Goal: Task Accomplishment & Management: Manage account settings

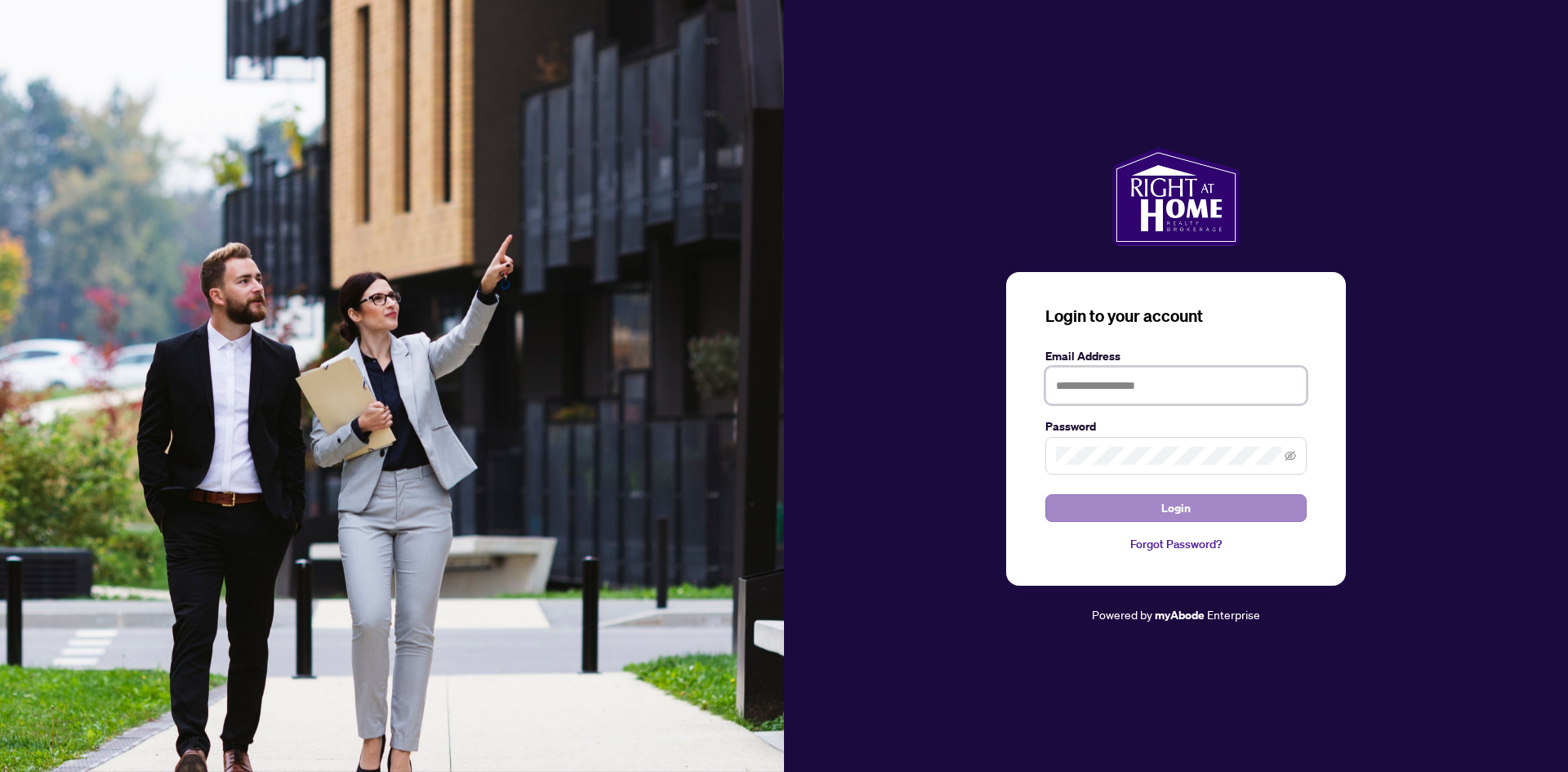
type input "**********"
click at [1156, 494] on button "Login" at bounding box center [1175, 508] width 261 height 28
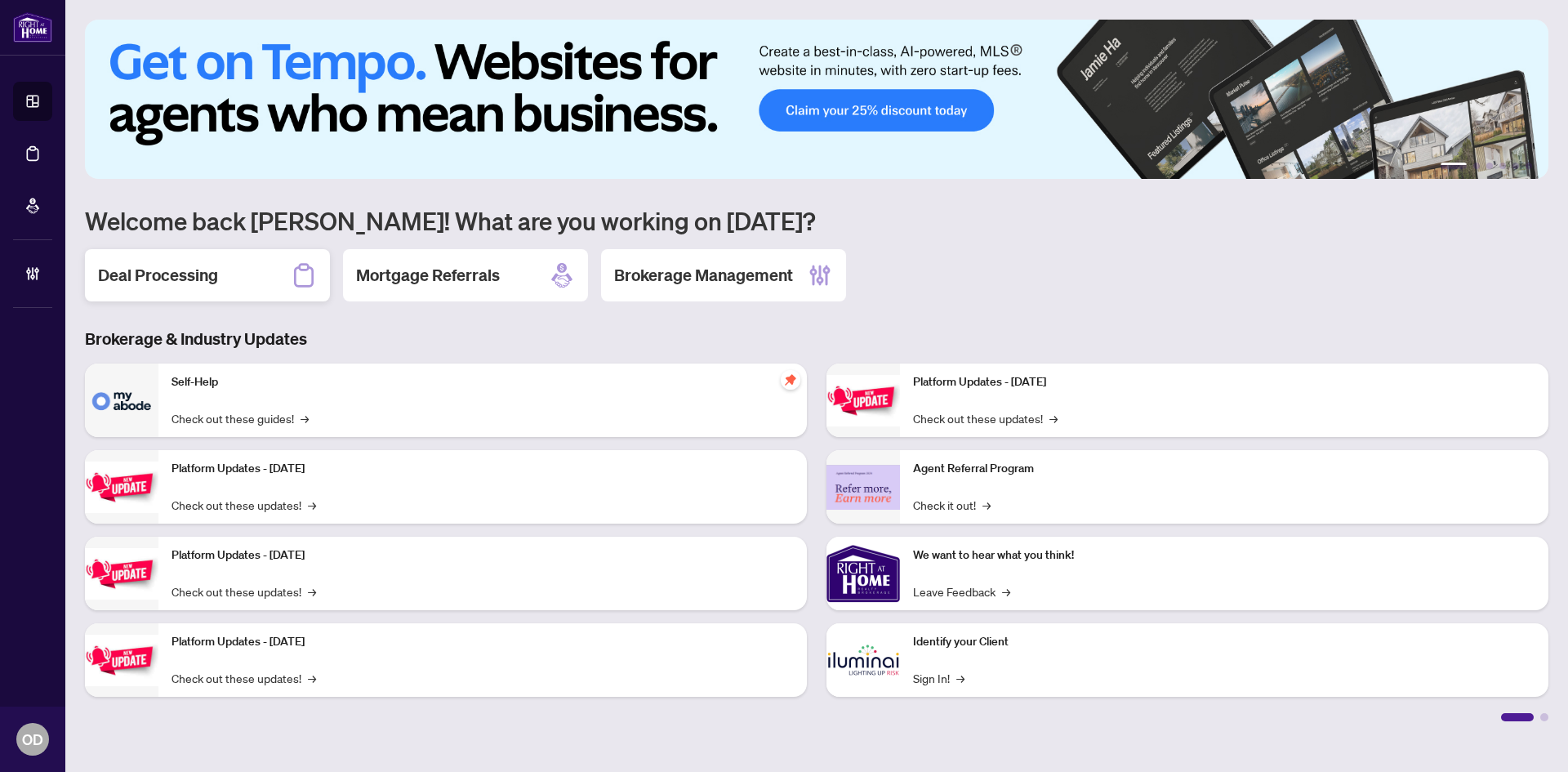
click at [234, 284] on div "Deal Processing" at bounding box center [207, 275] width 245 height 52
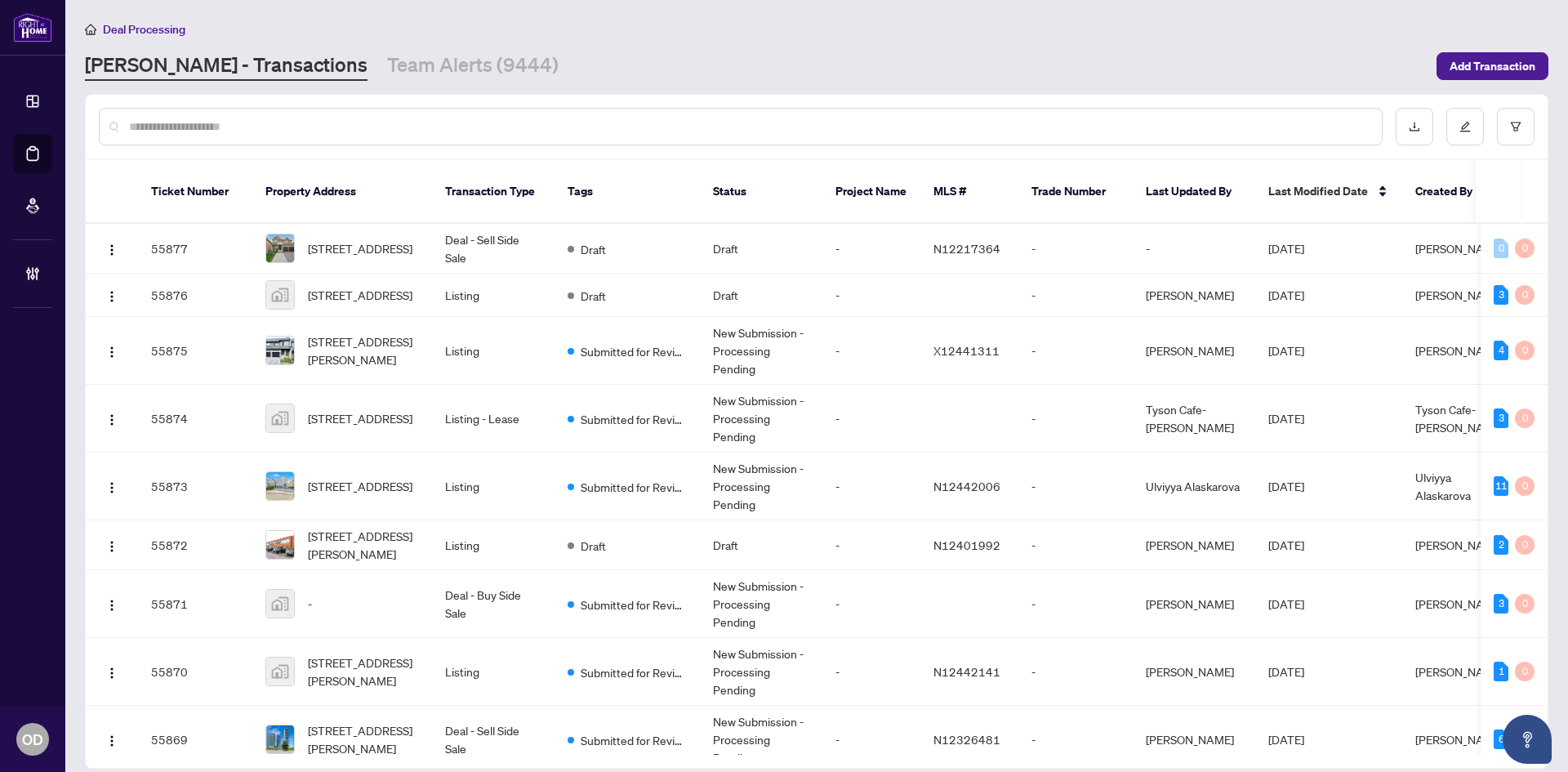
click at [340, 118] on input "text" at bounding box center [749, 126] width 1240 height 18
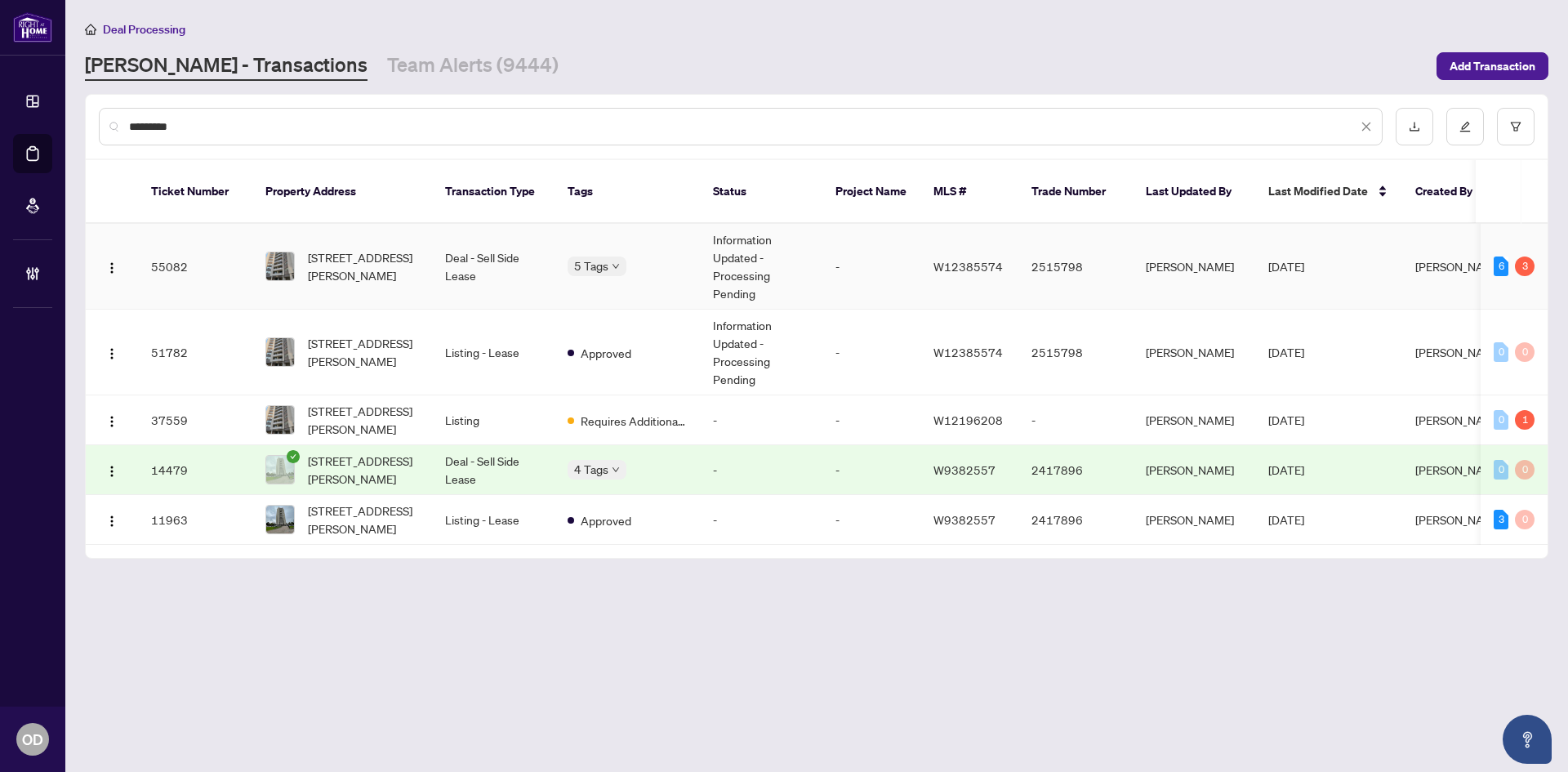
type input "*********"
click at [371, 278] on td "[STREET_ADDRESS][PERSON_NAME]" at bounding box center [342, 266] width 179 height 85
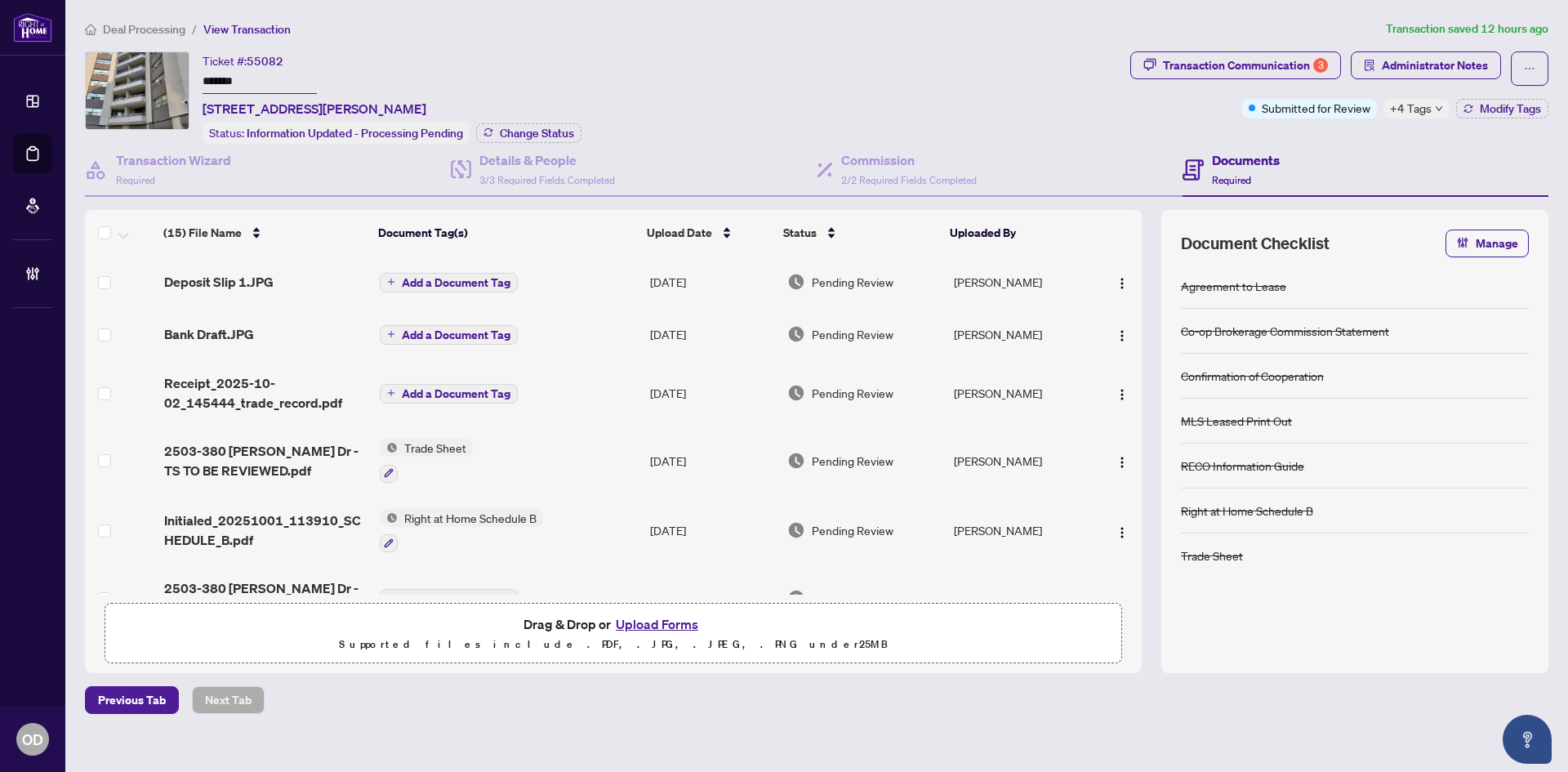
click at [657, 272] on div "(15) File Name Document Tag(s) Upload Date Status Uploaded By (15) File Name Do…" at bounding box center [613, 402] width 1057 height 385
drag, startPoint x: 316, startPoint y: 276, endPoint x: 12, endPoint y: 397, distance: 327.2
click at [315, 274] on div "Deposit Slip 1.JPG" at bounding box center [265, 281] width 202 height 19
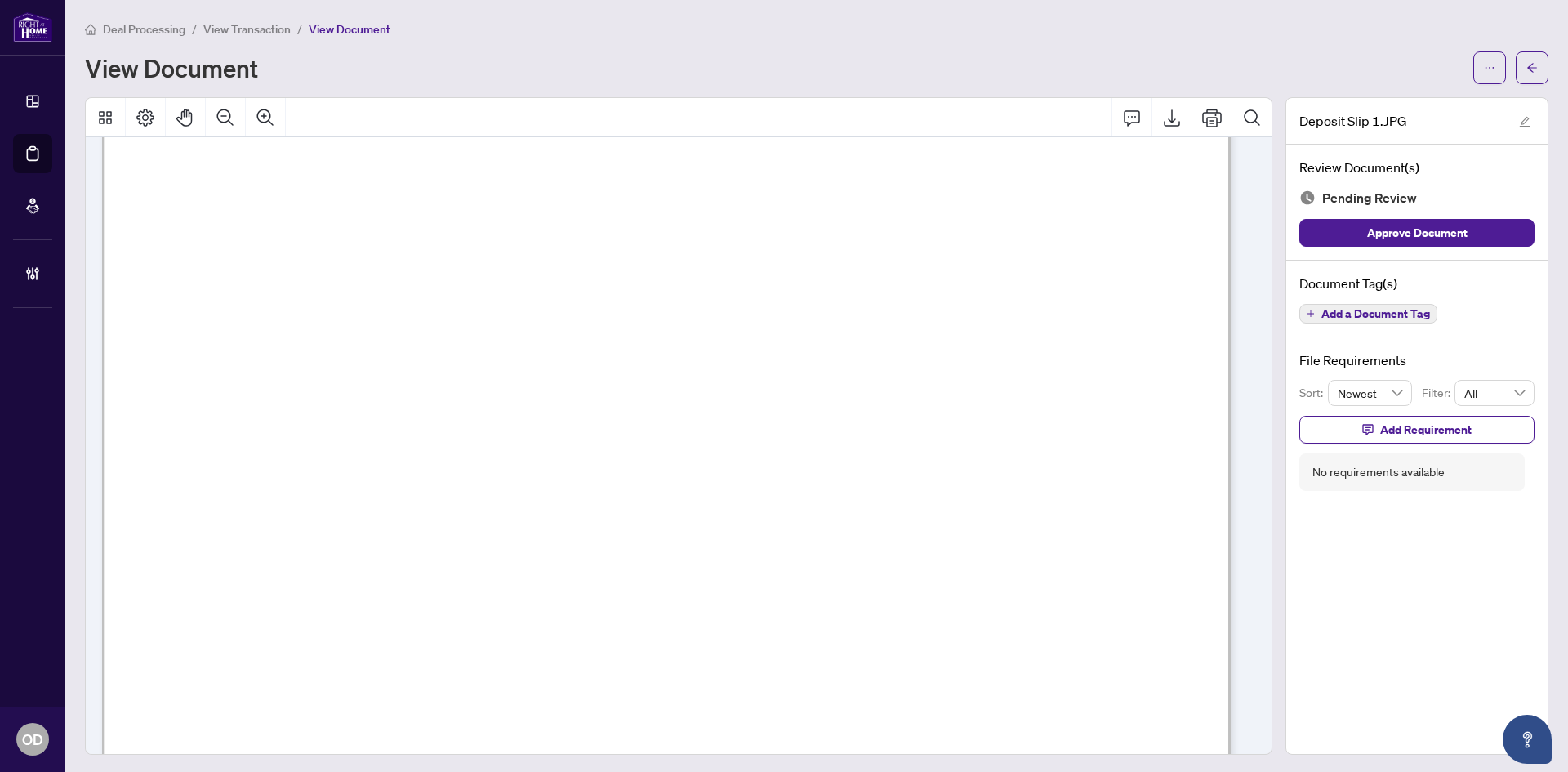
scroll to position [572, 0]
click at [1516, 51] on div "Deal Processing / View Transaction / View Document View Document" at bounding box center [817, 52] width 1464 height 64
click at [1527, 69] on icon "arrow-left" at bounding box center [1532, 68] width 12 height 12
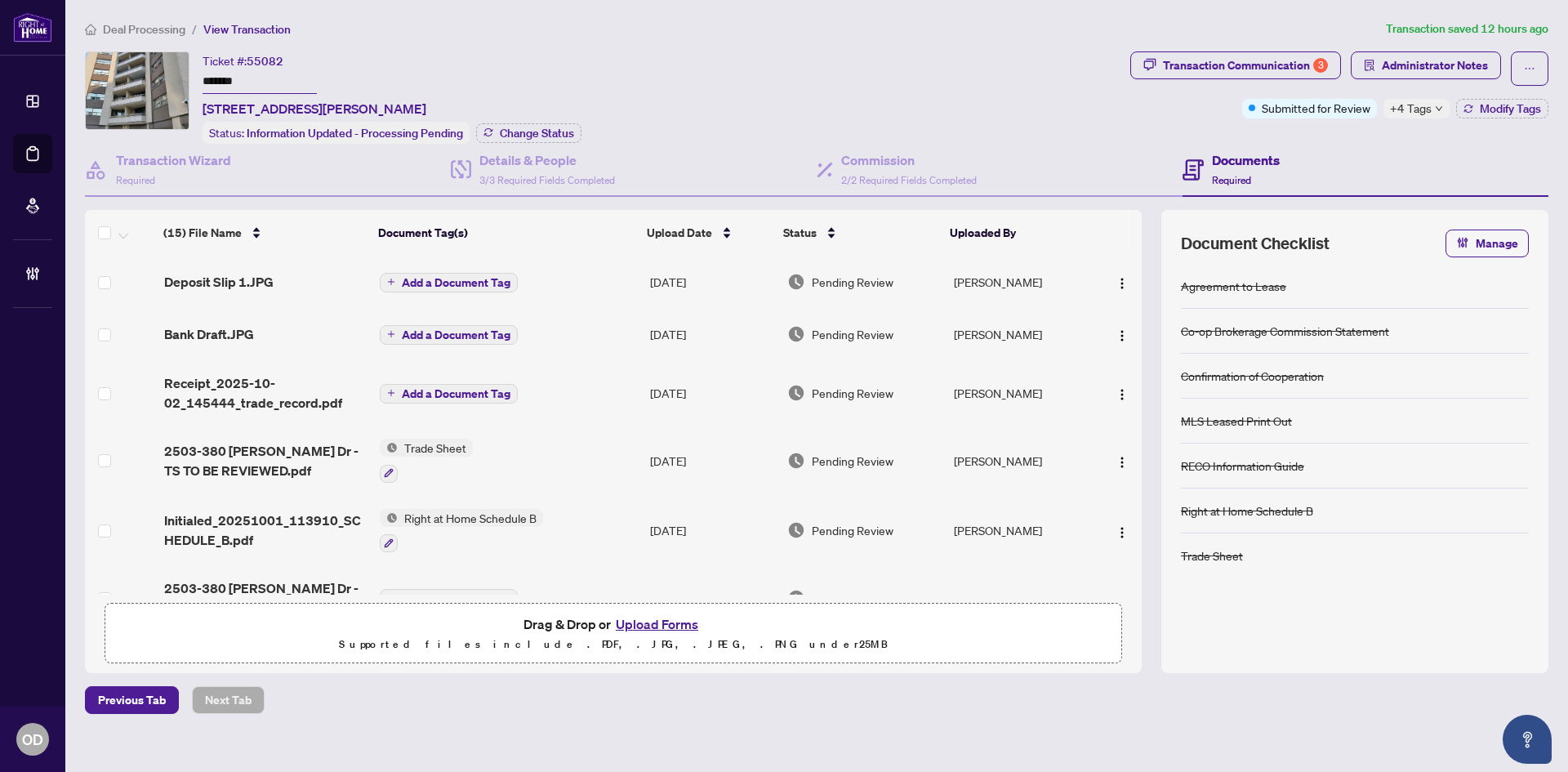
click at [278, 325] on div "Bank Draft.JPG" at bounding box center [265, 334] width 202 height 19
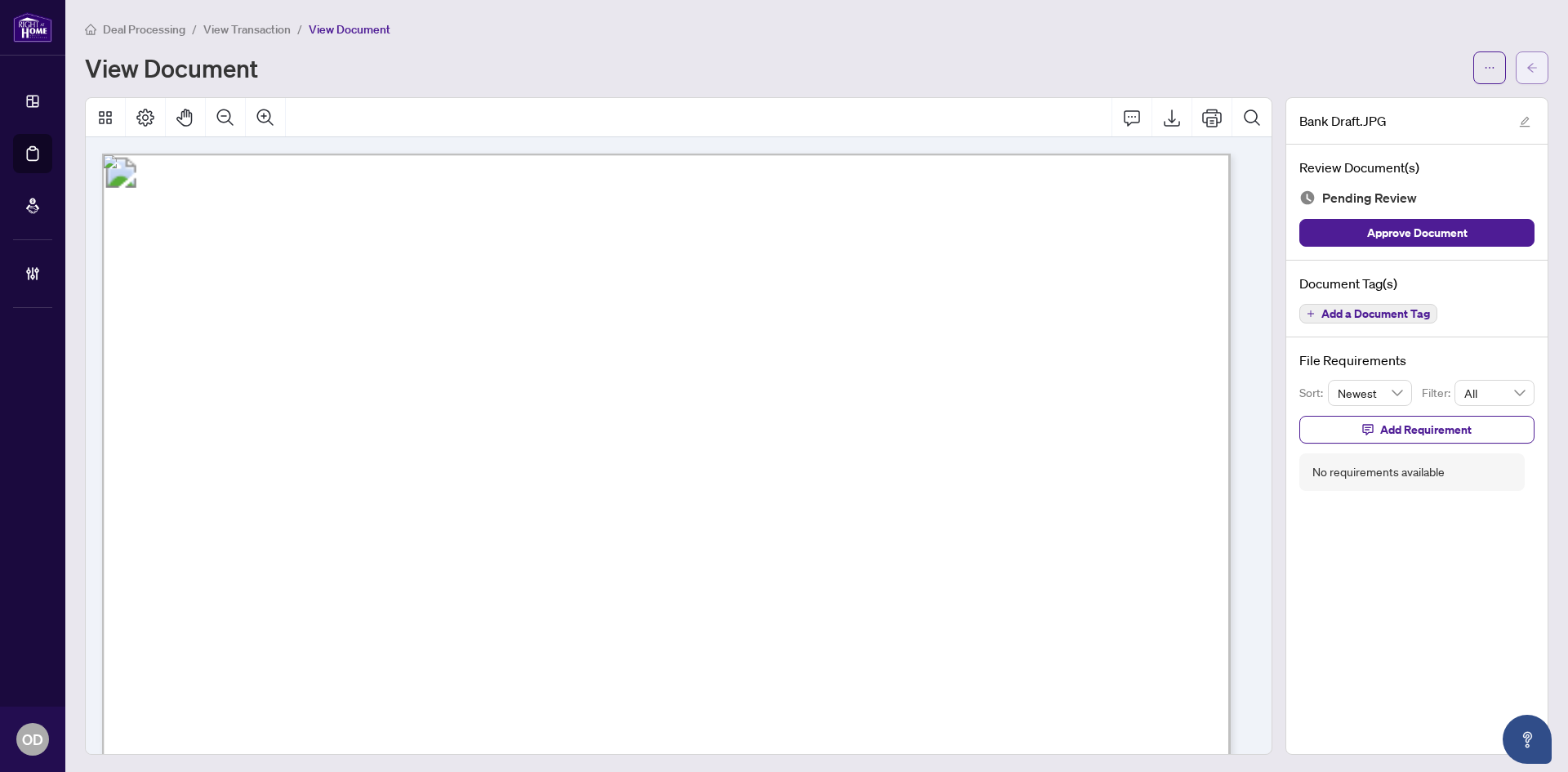
click at [1527, 58] on span "button" at bounding box center [1532, 68] width 12 height 26
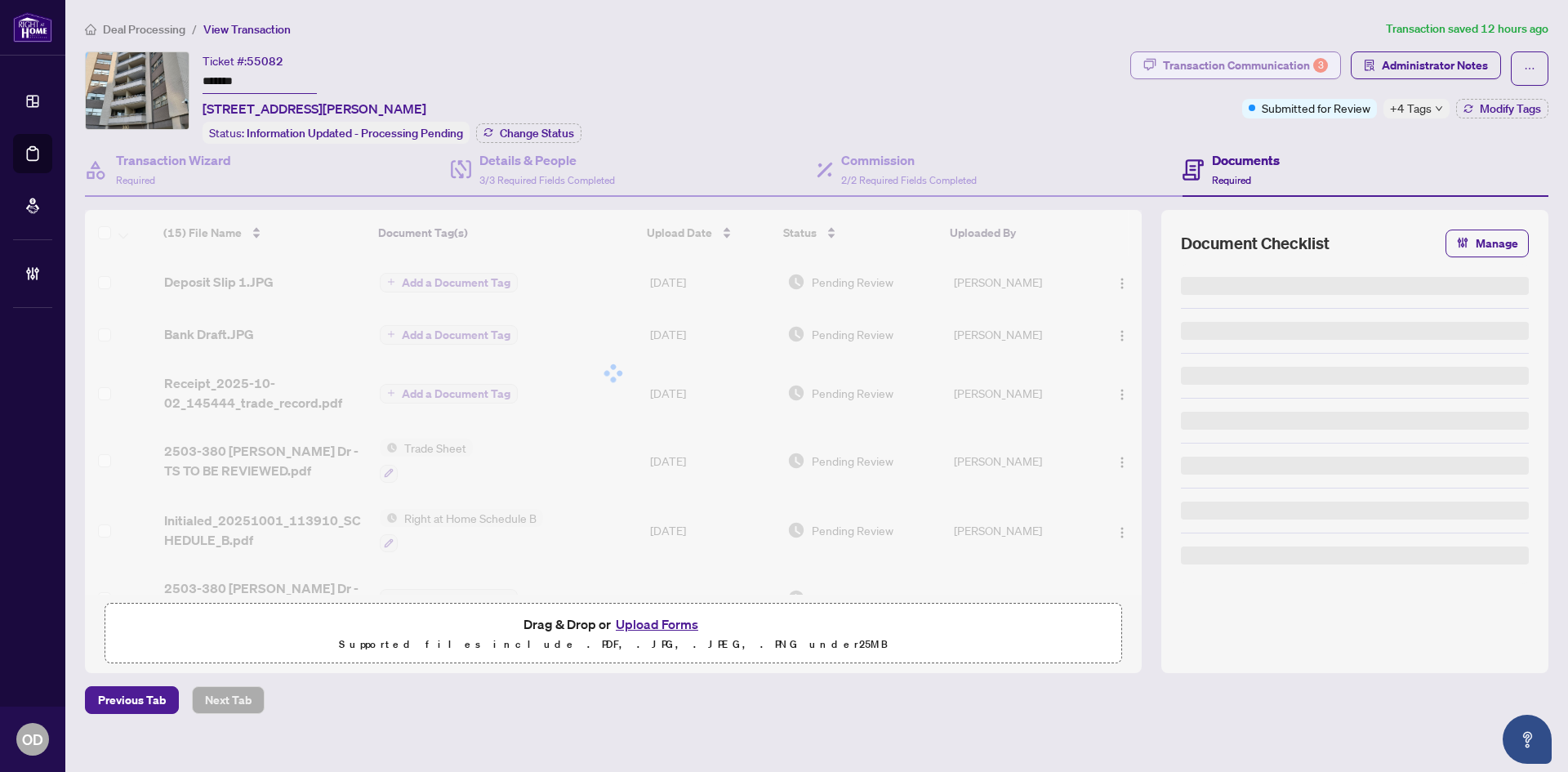
click at [1254, 58] on div "Transaction Communication 3" at bounding box center [1245, 65] width 165 height 26
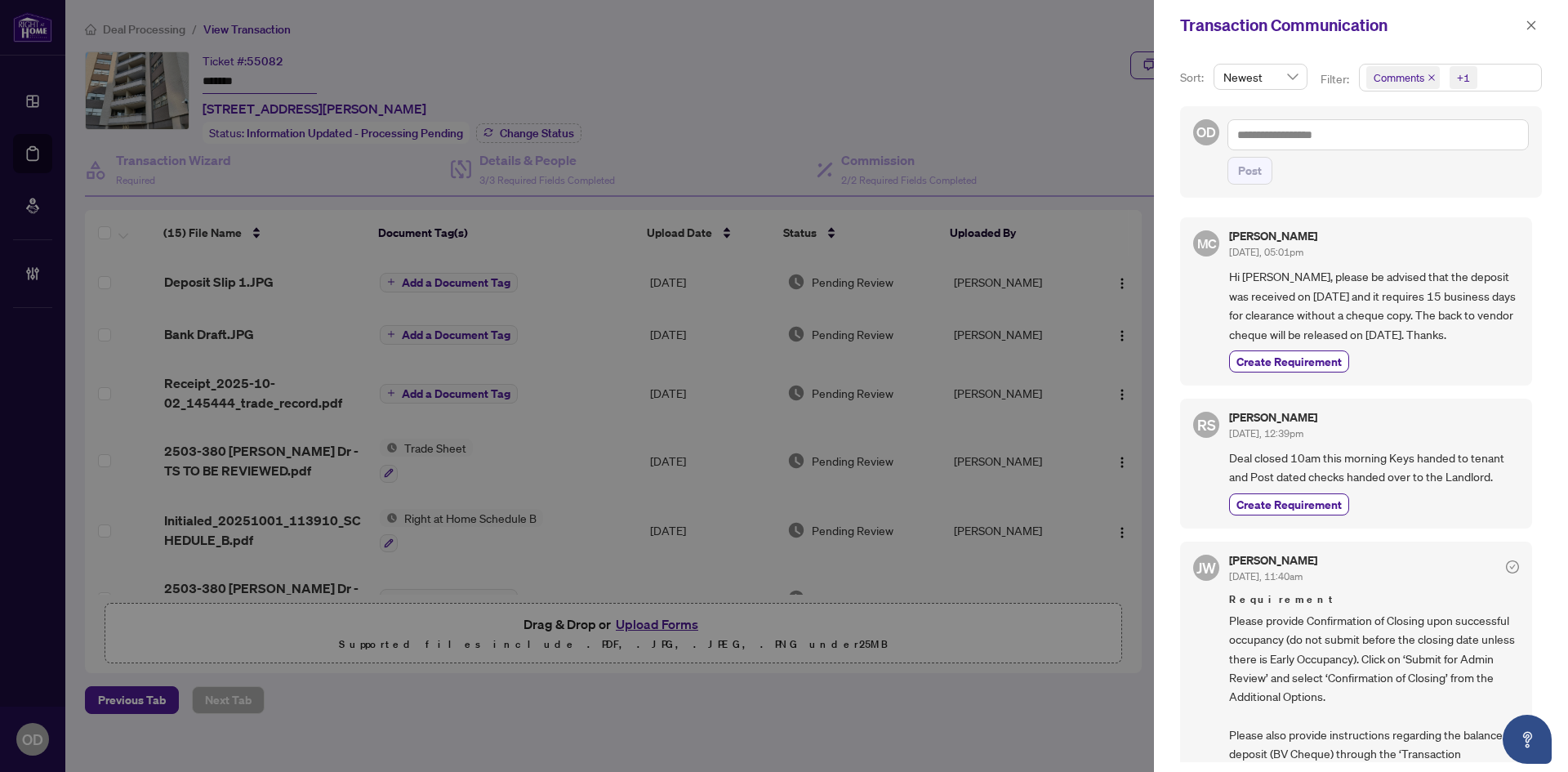
click at [1482, 81] on span "Comments +1" at bounding box center [1450, 77] width 181 height 26
drag, startPoint x: 1399, startPoint y: 191, endPoint x: 1412, endPoint y: 115, distance: 77.1
click at [1398, 192] on span "Activity History" at bounding box center [1431, 190] width 78 height 14
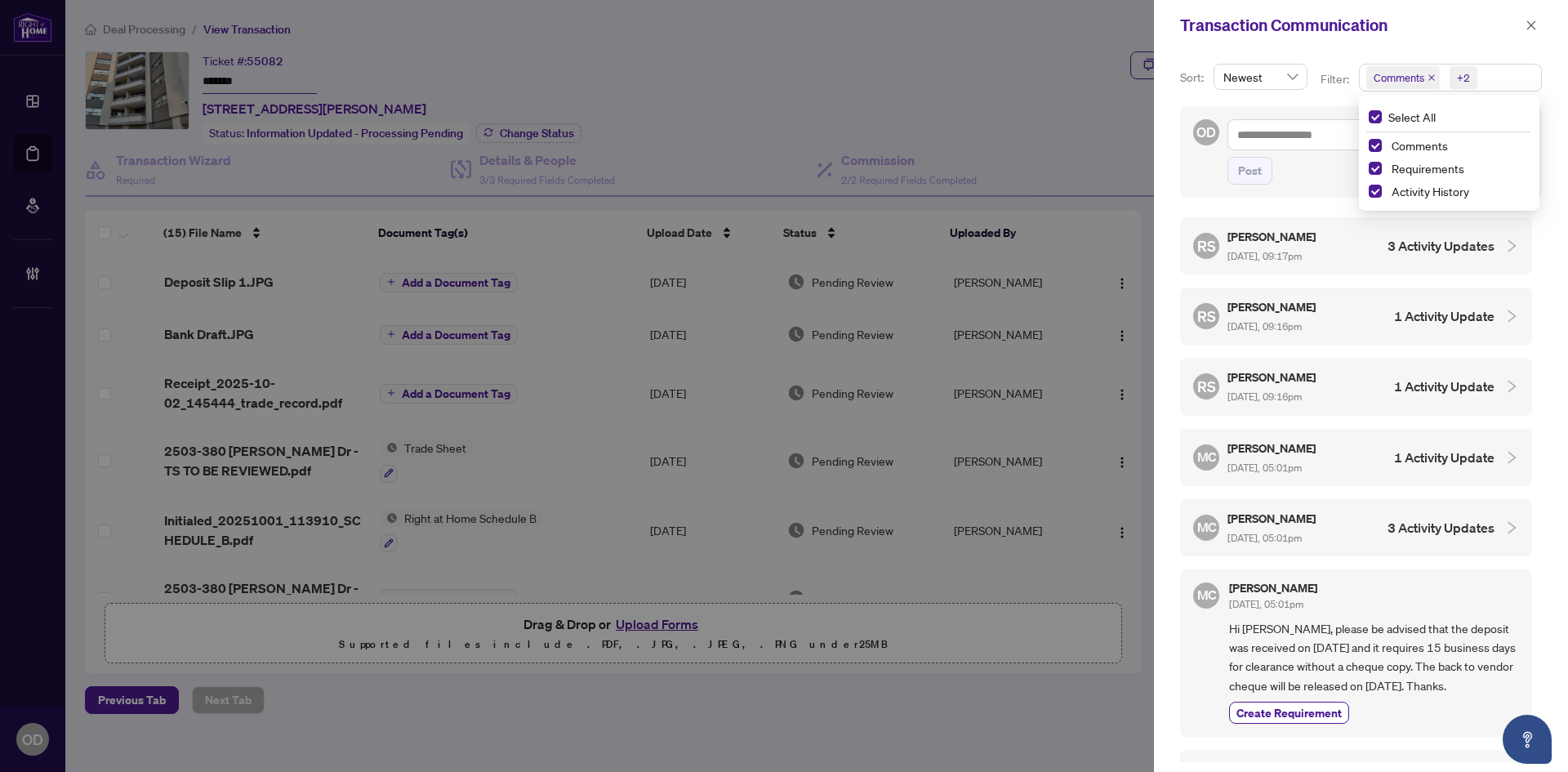
click at [1434, 58] on div "Sort: Newest Filter: Comments +2 Select All Comments Requirements Activity Hist…" at bounding box center [1361, 411] width 414 height 721
click at [1359, 244] on div "RS [PERSON_NAME] [DATE], 09:17pm 3 Activity Updates" at bounding box center [1344, 245] width 301 height 37
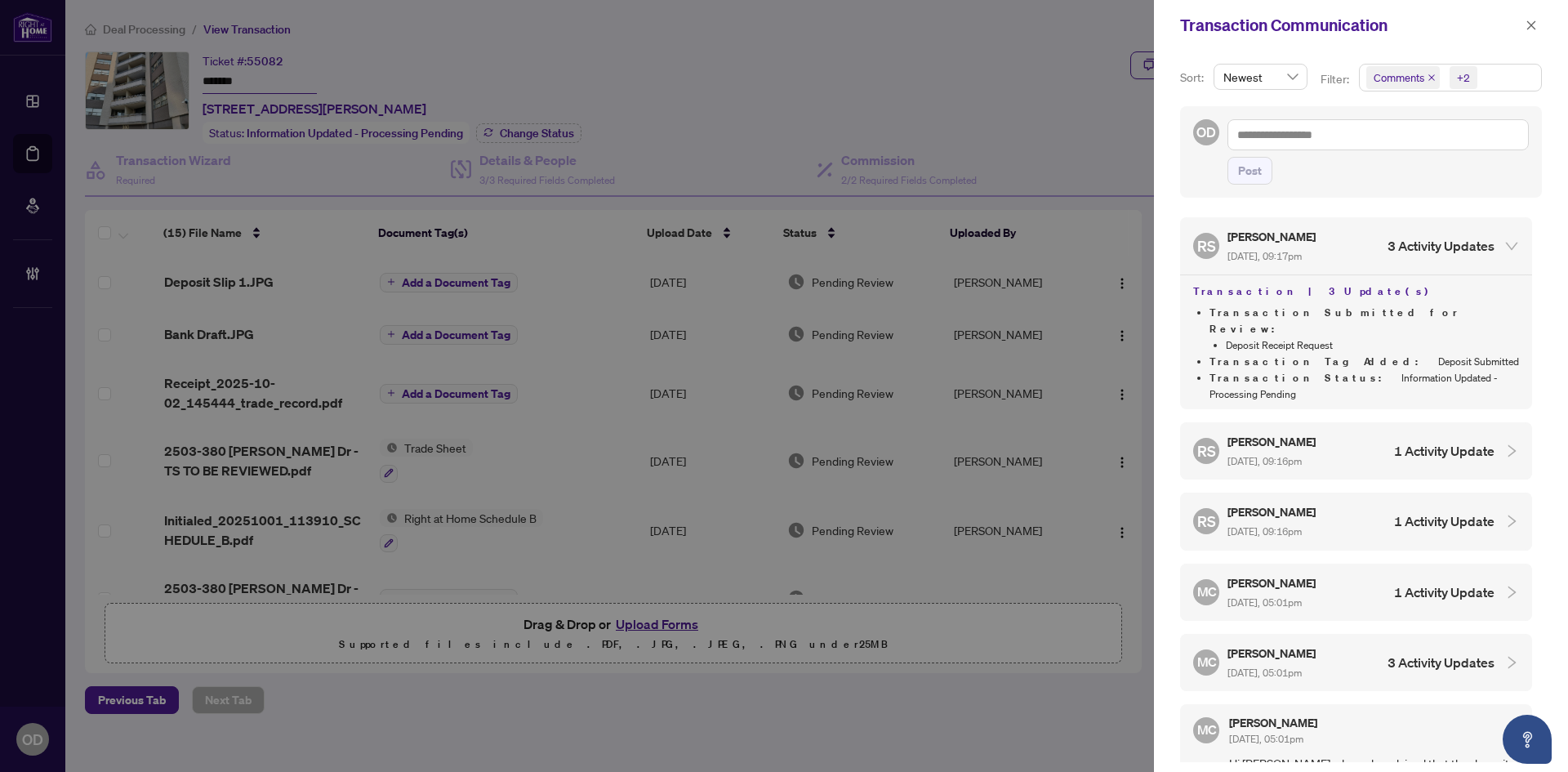
click at [1403, 422] on div "RS [PERSON_NAME] [DATE], 09:16pm 1 Activity Update" at bounding box center [1356, 451] width 352 height 58
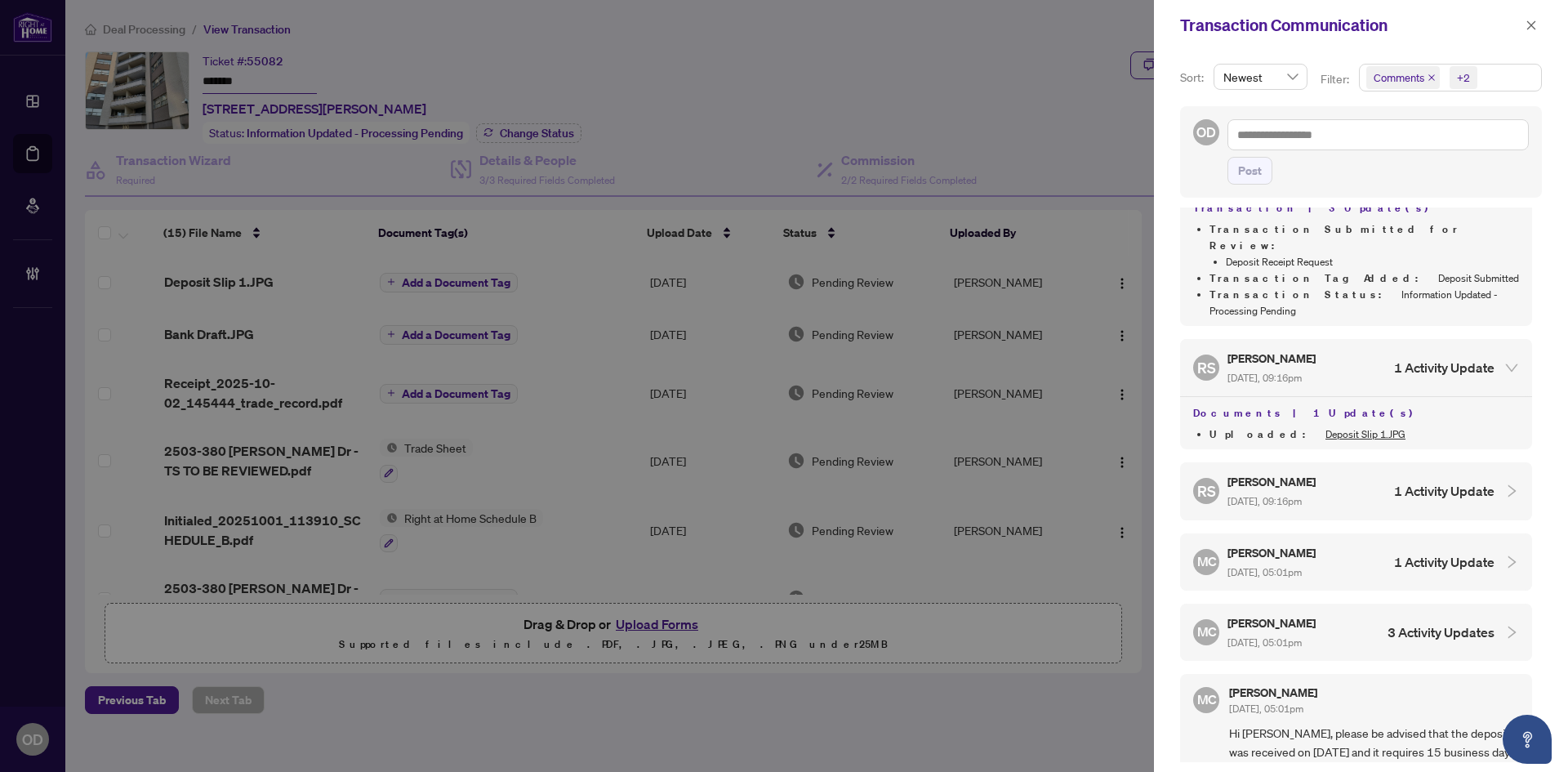
scroll to position [163, 0]
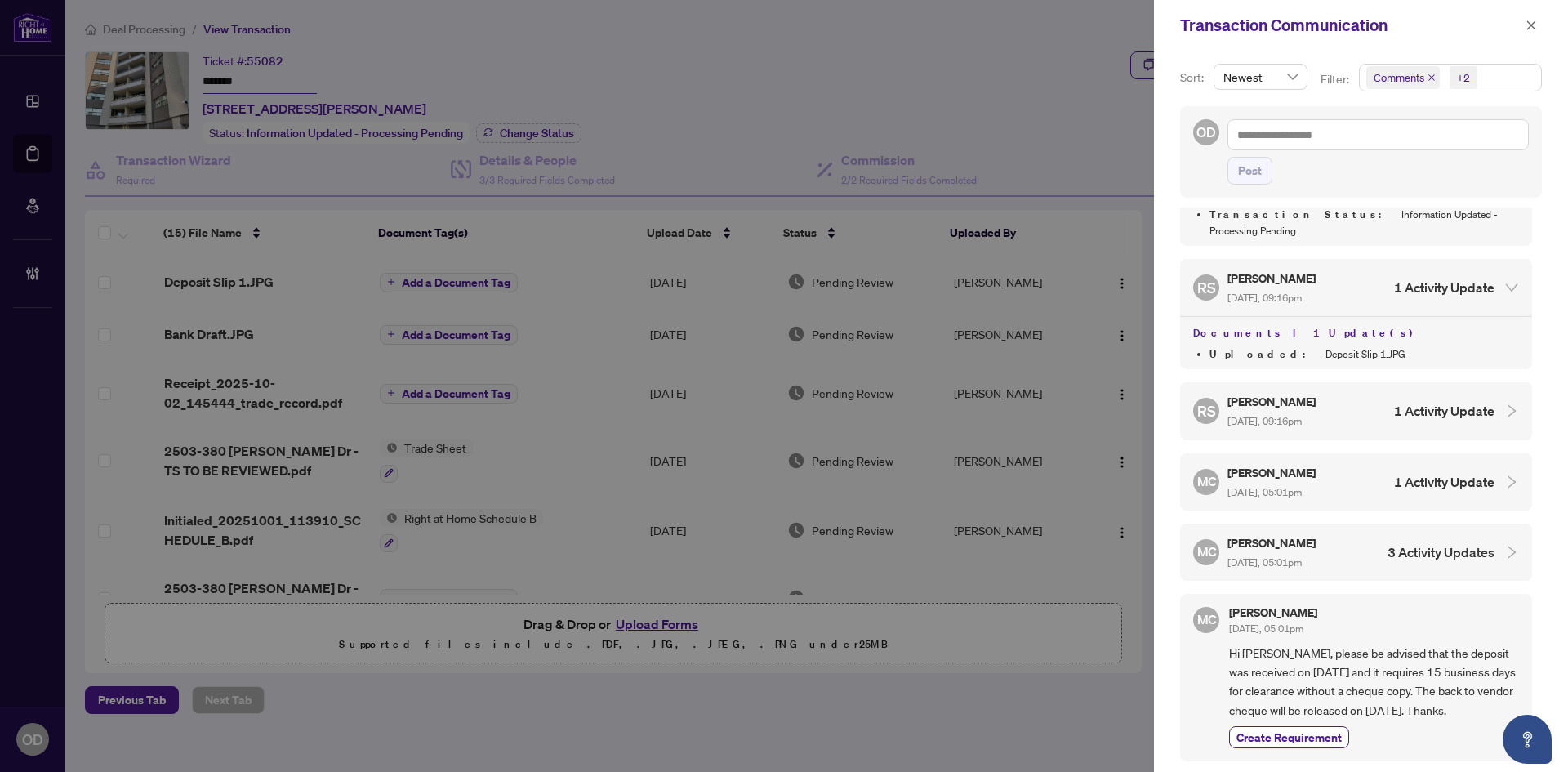
click at [1416, 392] on div "RS [PERSON_NAME] [DATE], 09:16pm 1 Activity Update" at bounding box center [1344, 411] width 301 height 37
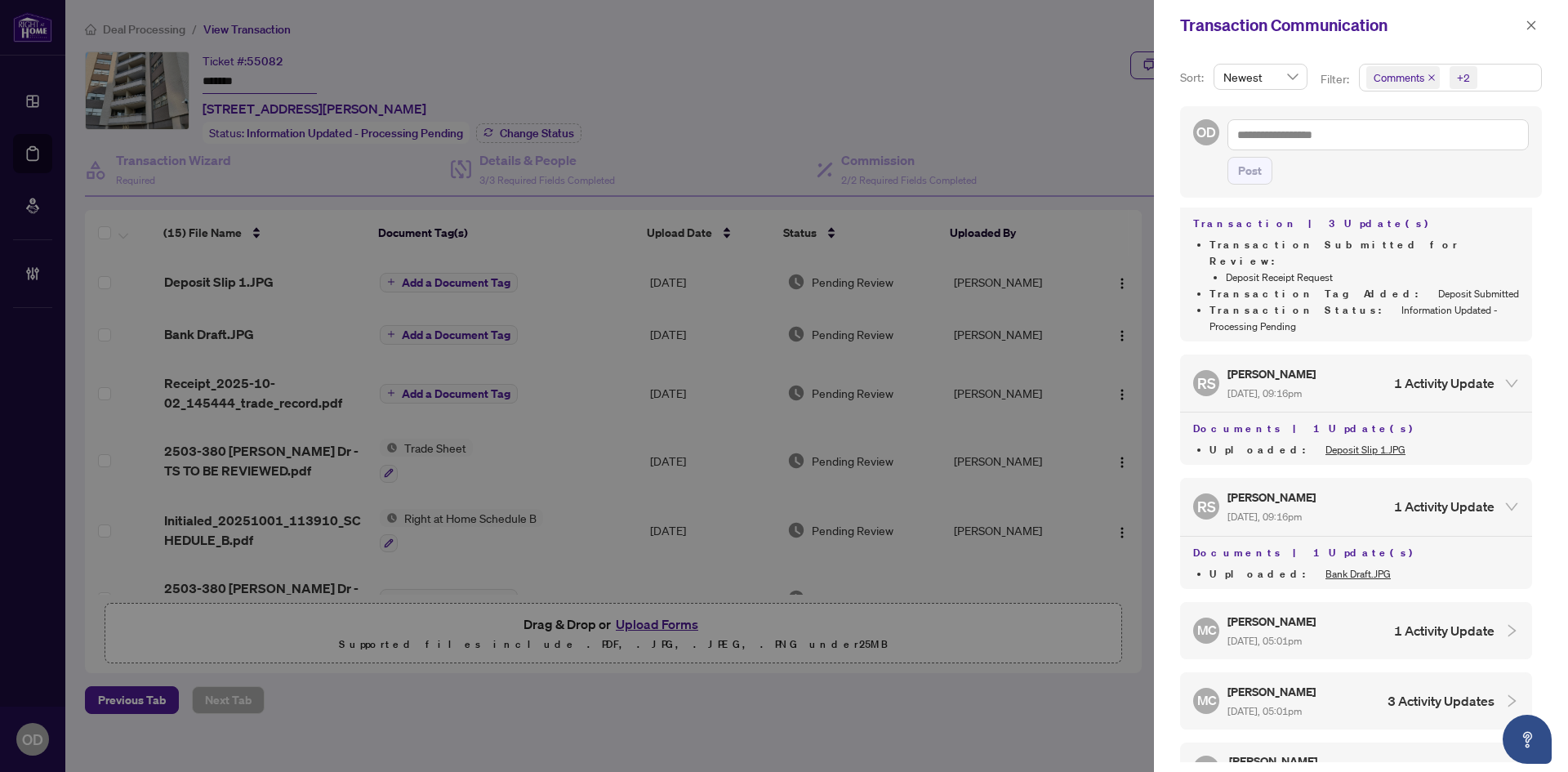
scroll to position [0, 0]
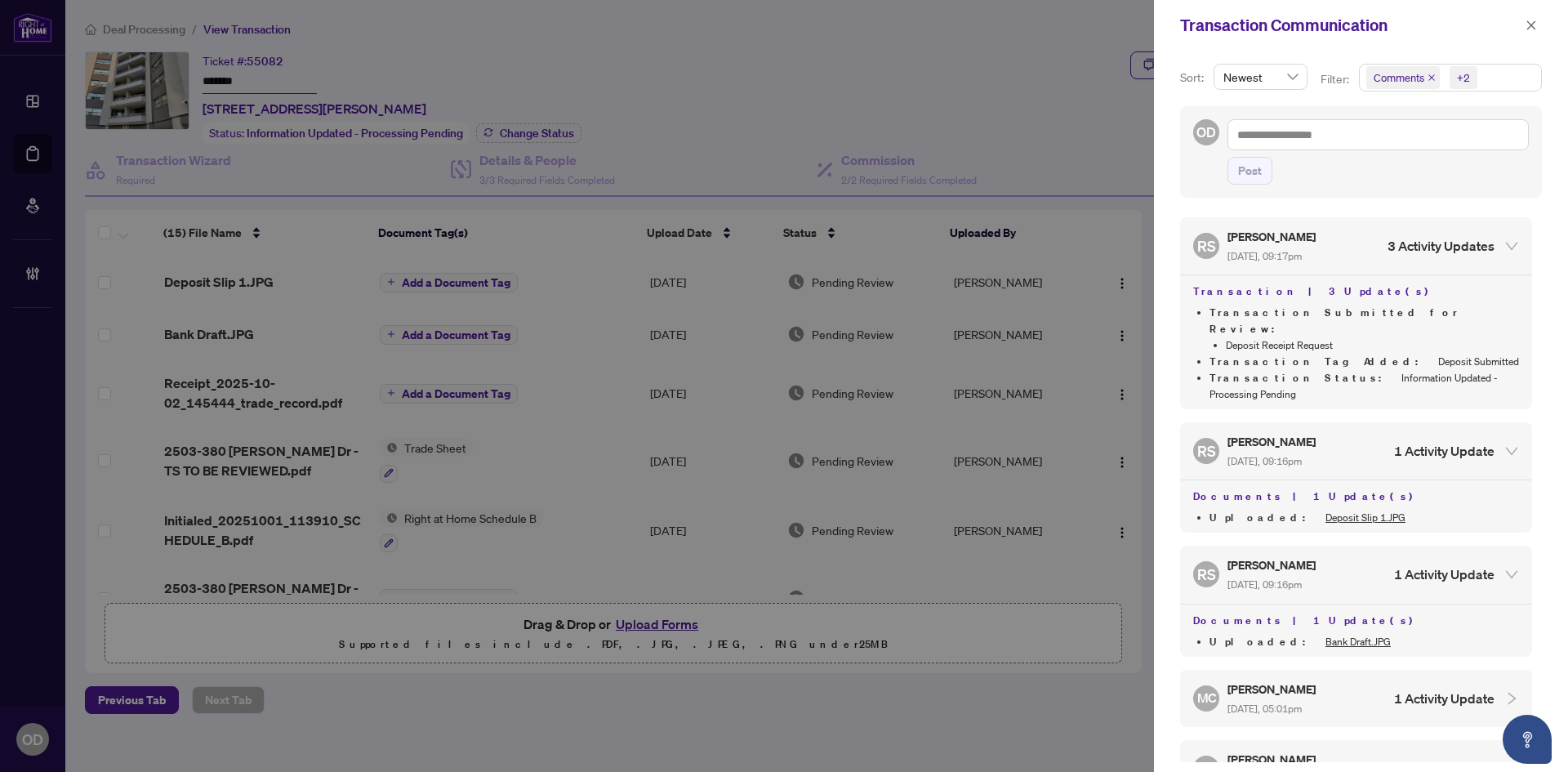
drag, startPoint x: 1532, startPoint y: 25, endPoint x: 1363, endPoint y: 97, distance: 183.7
click at [1532, 25] on icon "close" at bounding box center [1532, 25] width 9 height 9
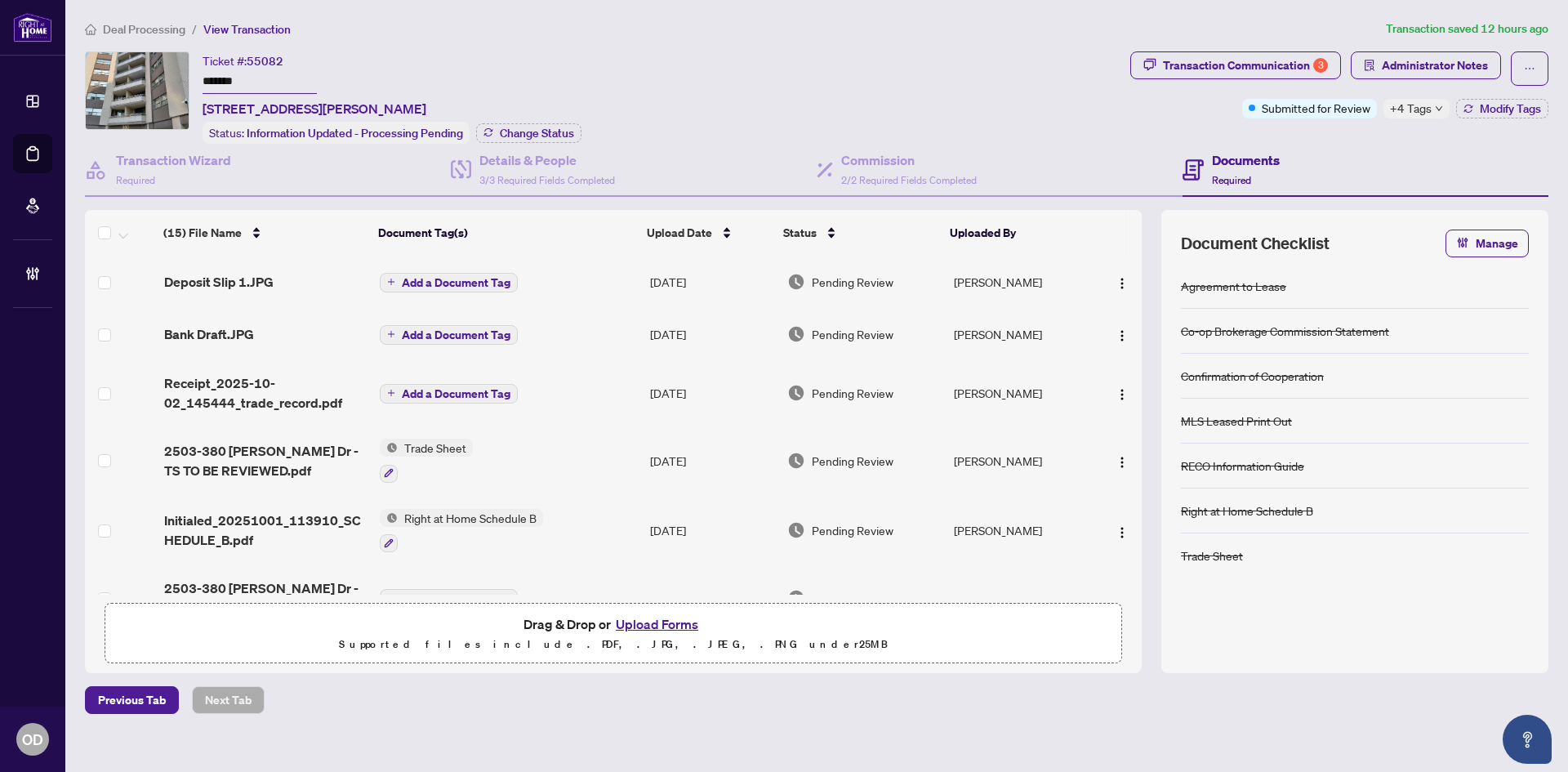
click at [335, 331] on div "Bank Draft.JPG" at bounding box center [265, 334] width 202 height 19
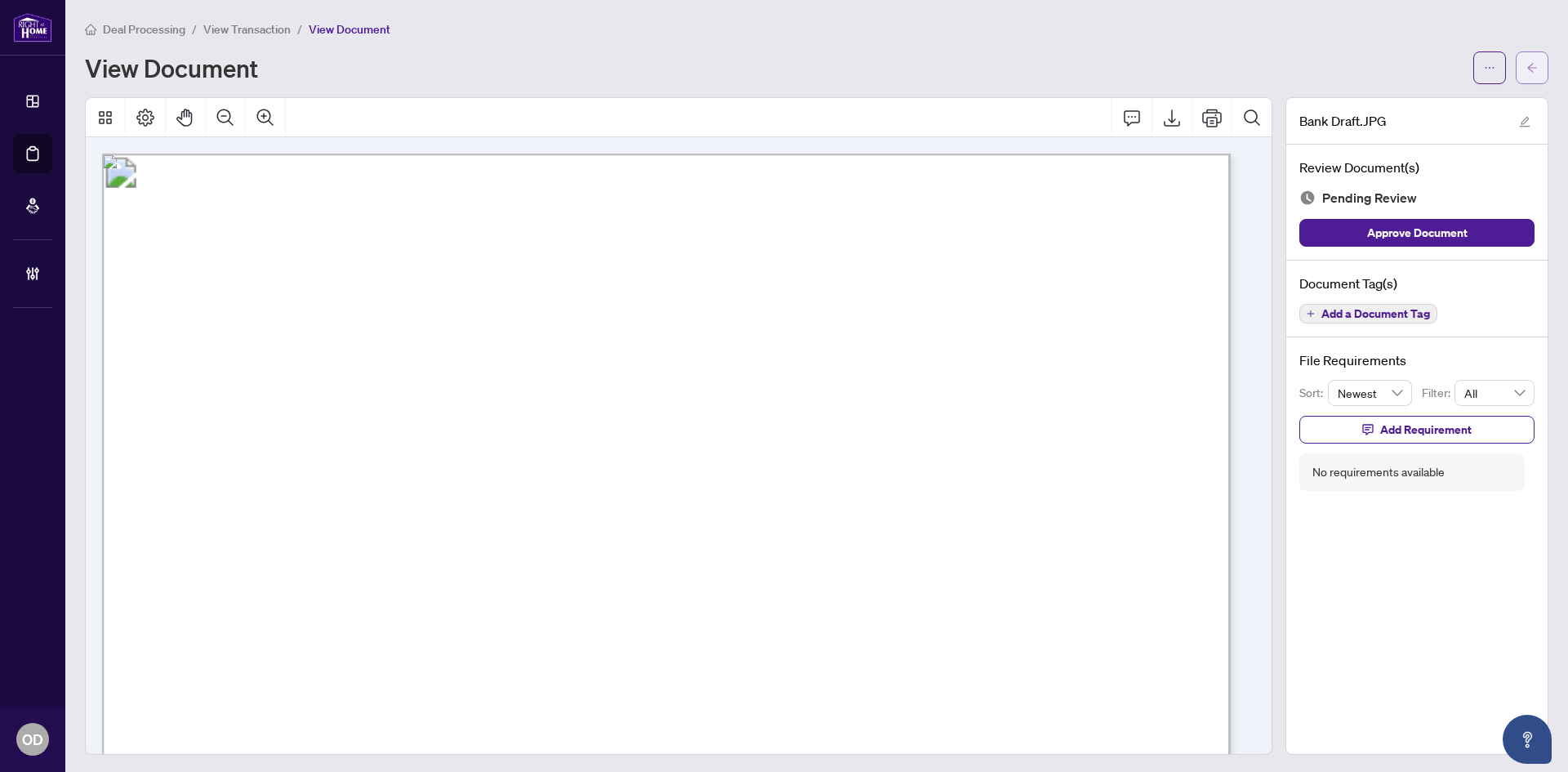
click at [1516, 82] on button "button" at bounding box center [1532, 68] width 33 height 33
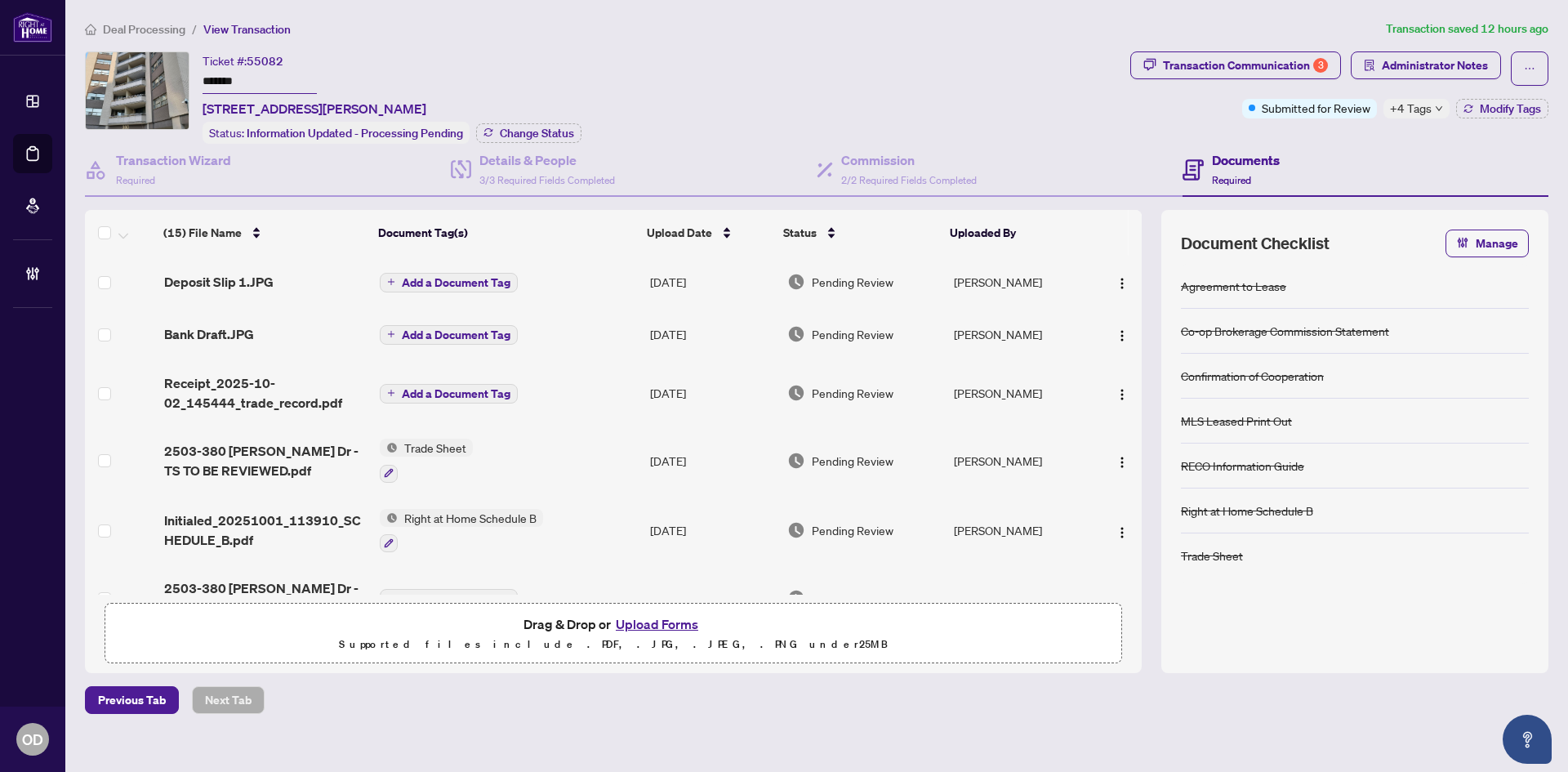
click at [180, 30] on span "Deal Processing" at bounding box center [144, 29] width 82 height 14
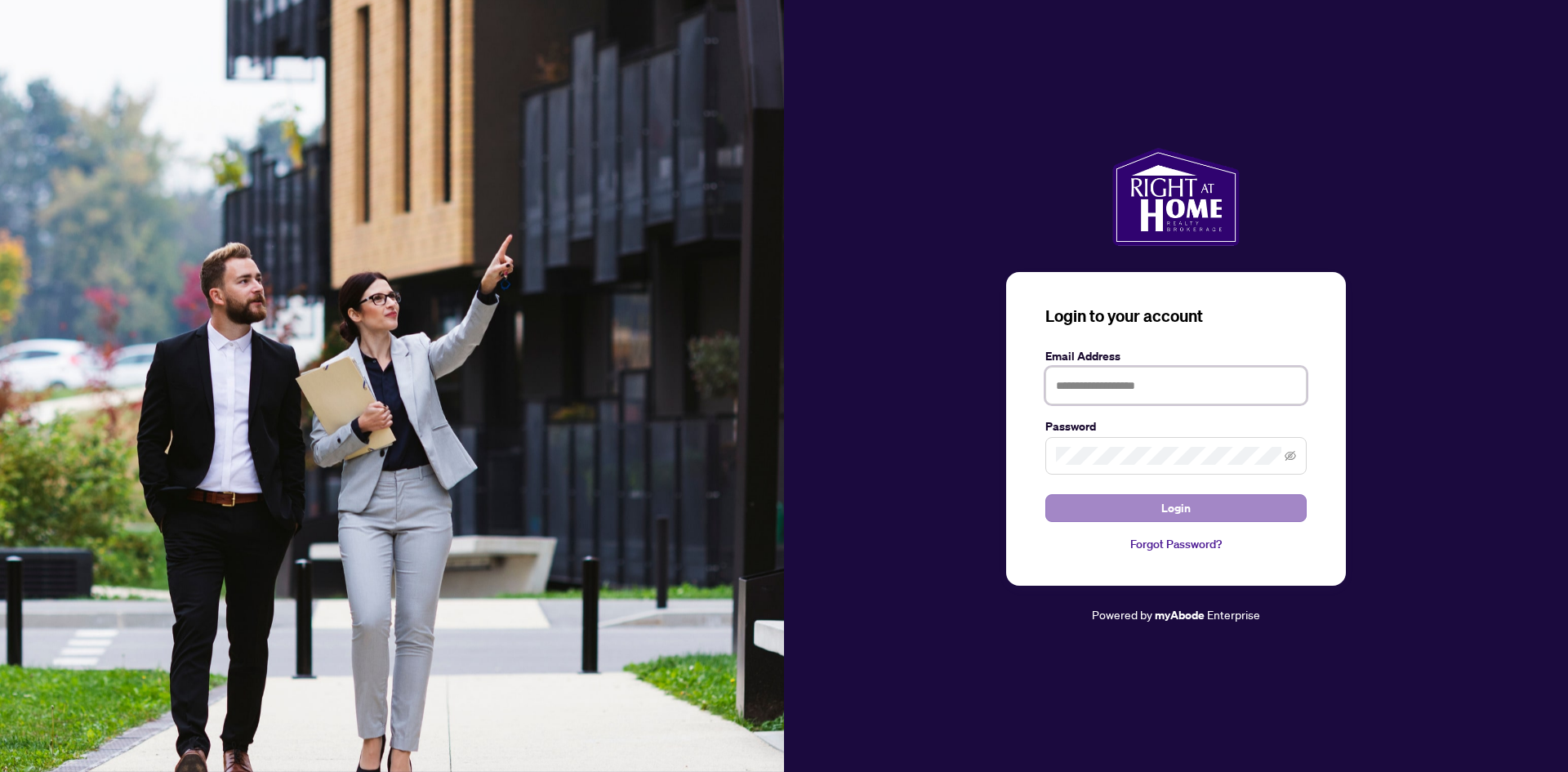
type input "**********"
click at [1186, 513] on span "Login" at bounding box center [1176, 508] width 30 height 26
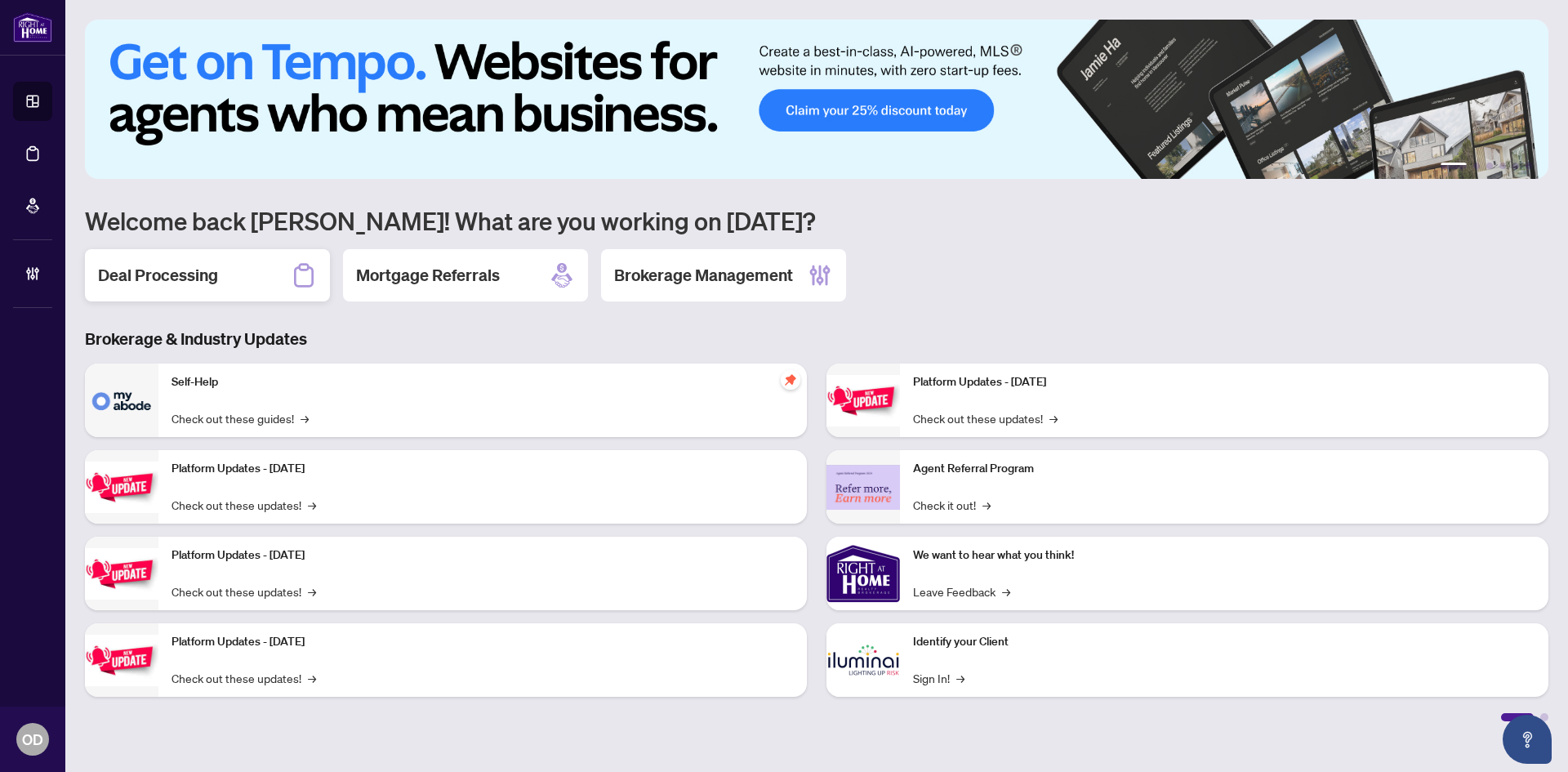
click at [292, 275] on icon at bounding box center [304, 275] width 26 height 26
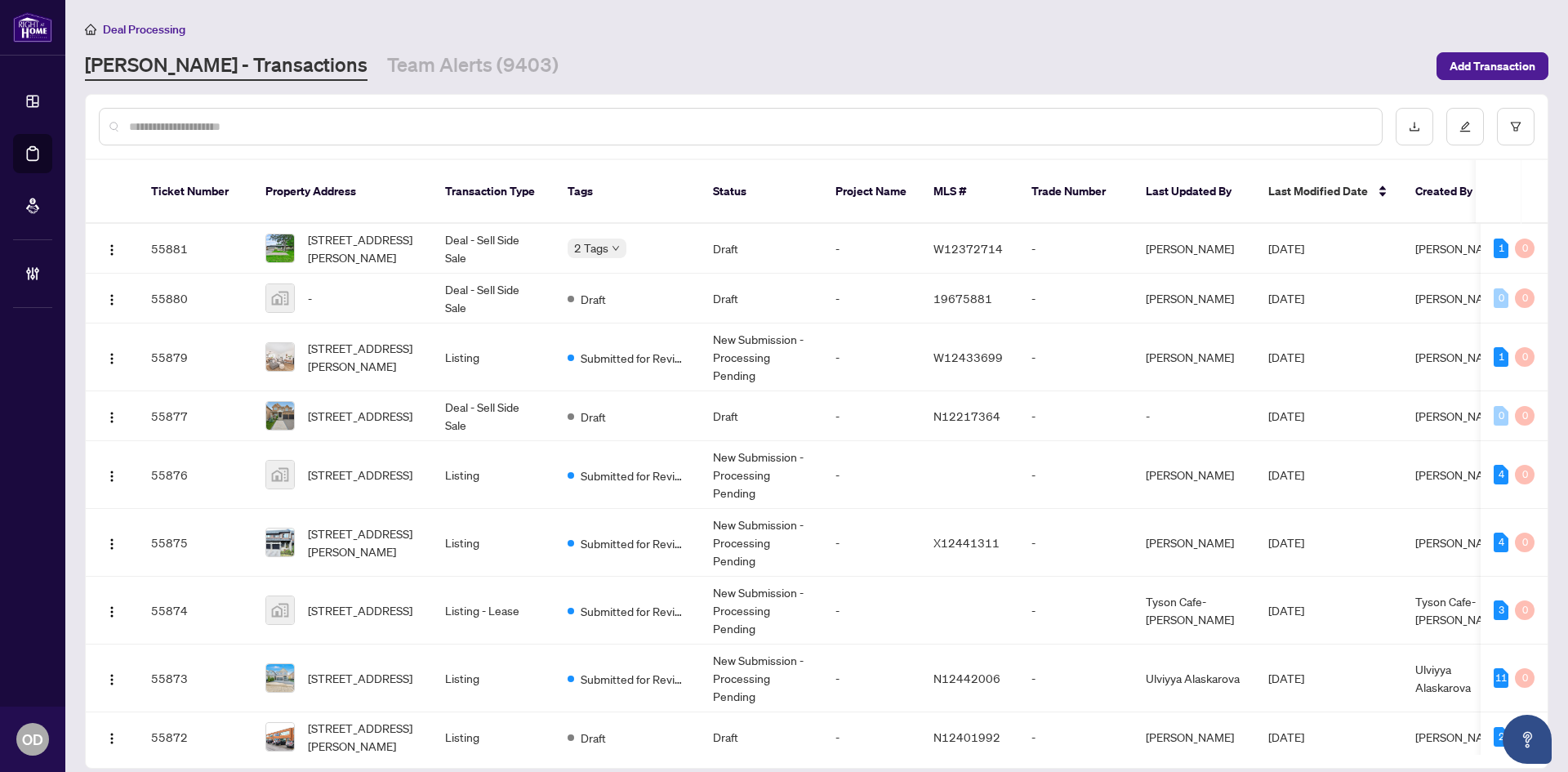
click at [395, 82] on main "Deal Processing RAHR - Transactions Team Alerts (9403) Add Transaction Ticket N…" at bounding box center [817, 386] width 1503 height 772
click at [393, 75] on link "Team Alerts (9403)" at bounding box center [473, 66] width 172 height 30
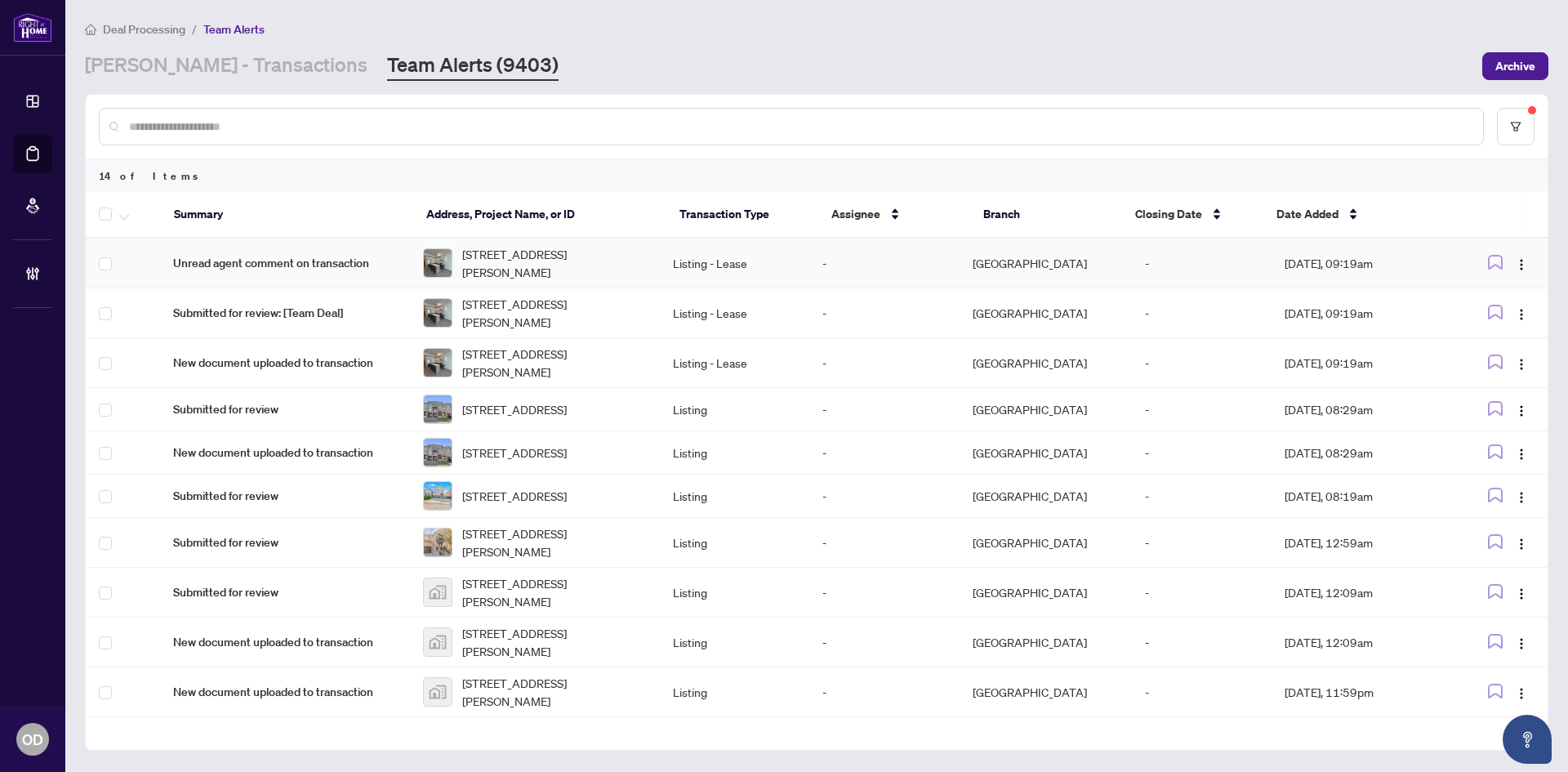
click at [975, 262] on td "Richmond Hill" at bounding box center [1046, 263] width 173 height 50
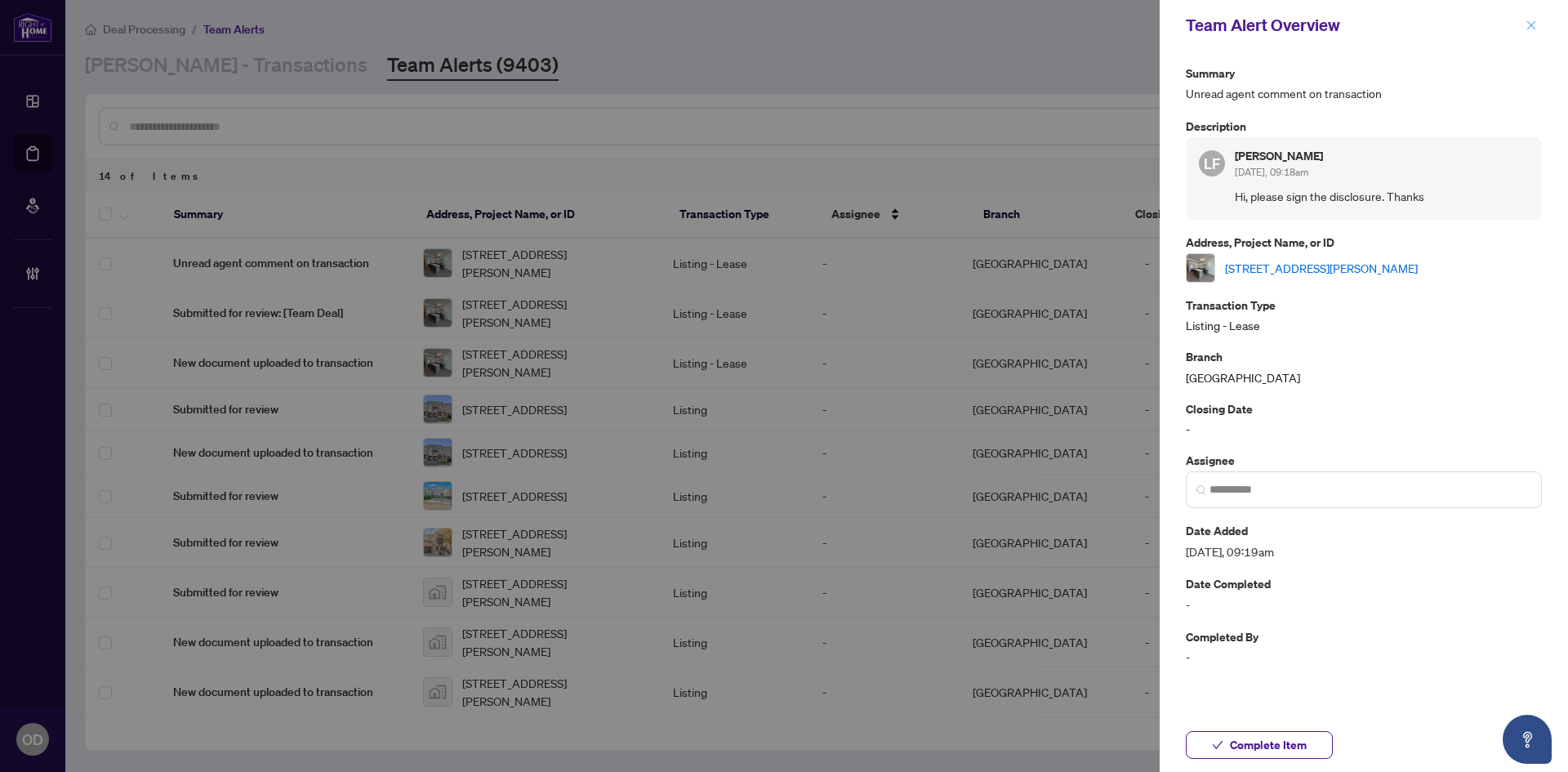
click at [1537, 30] on icon "close" at bounding box center [1532, 25] width 12 height 12
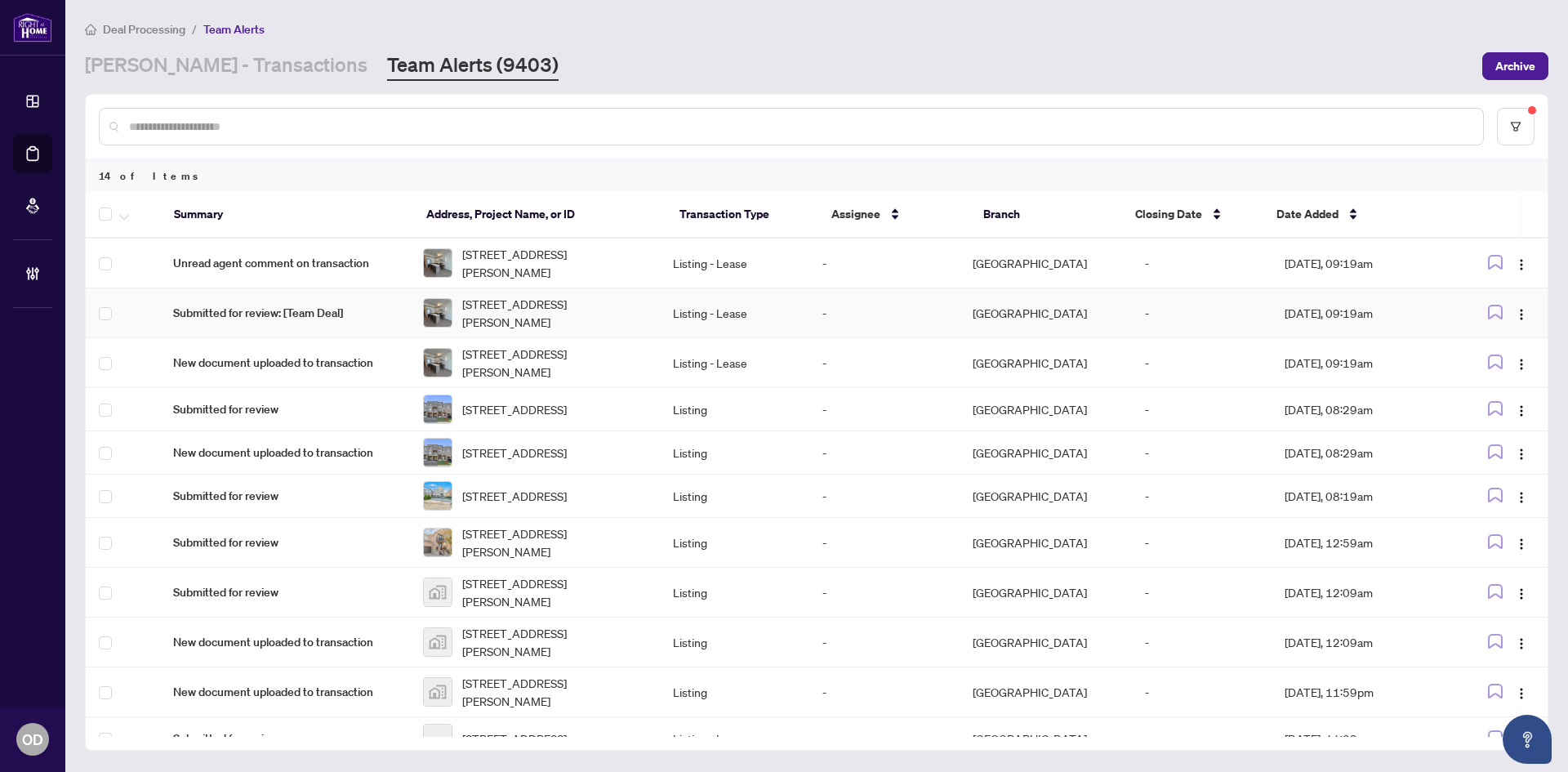
scroll to position [200, 0]
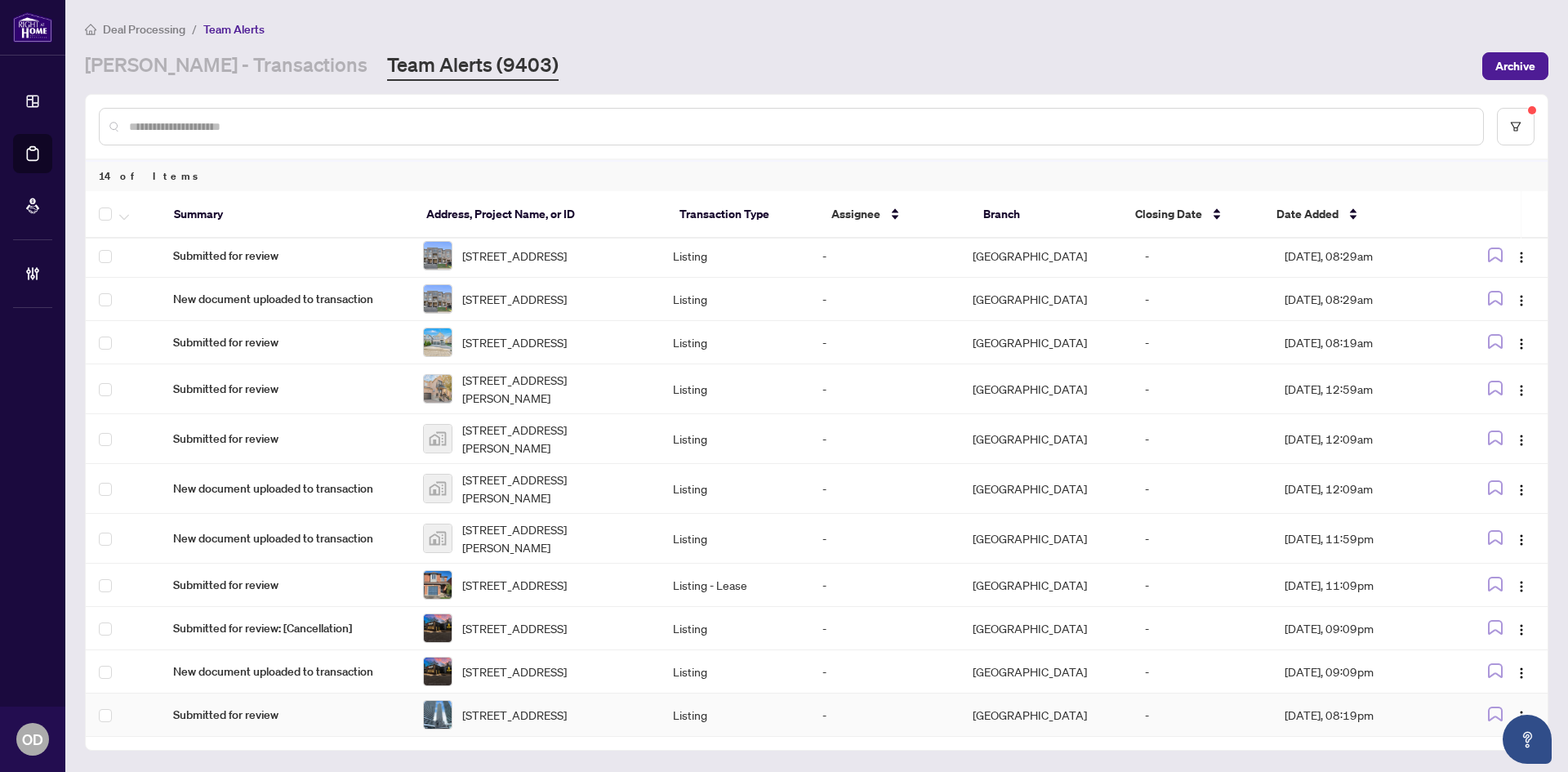
click at [481, 729] on td "3415-30 Shore Breeze Dr, Toronto, Ontario M8V 0J1, Canada" at bounding box center [535, 714] width 250 height 43
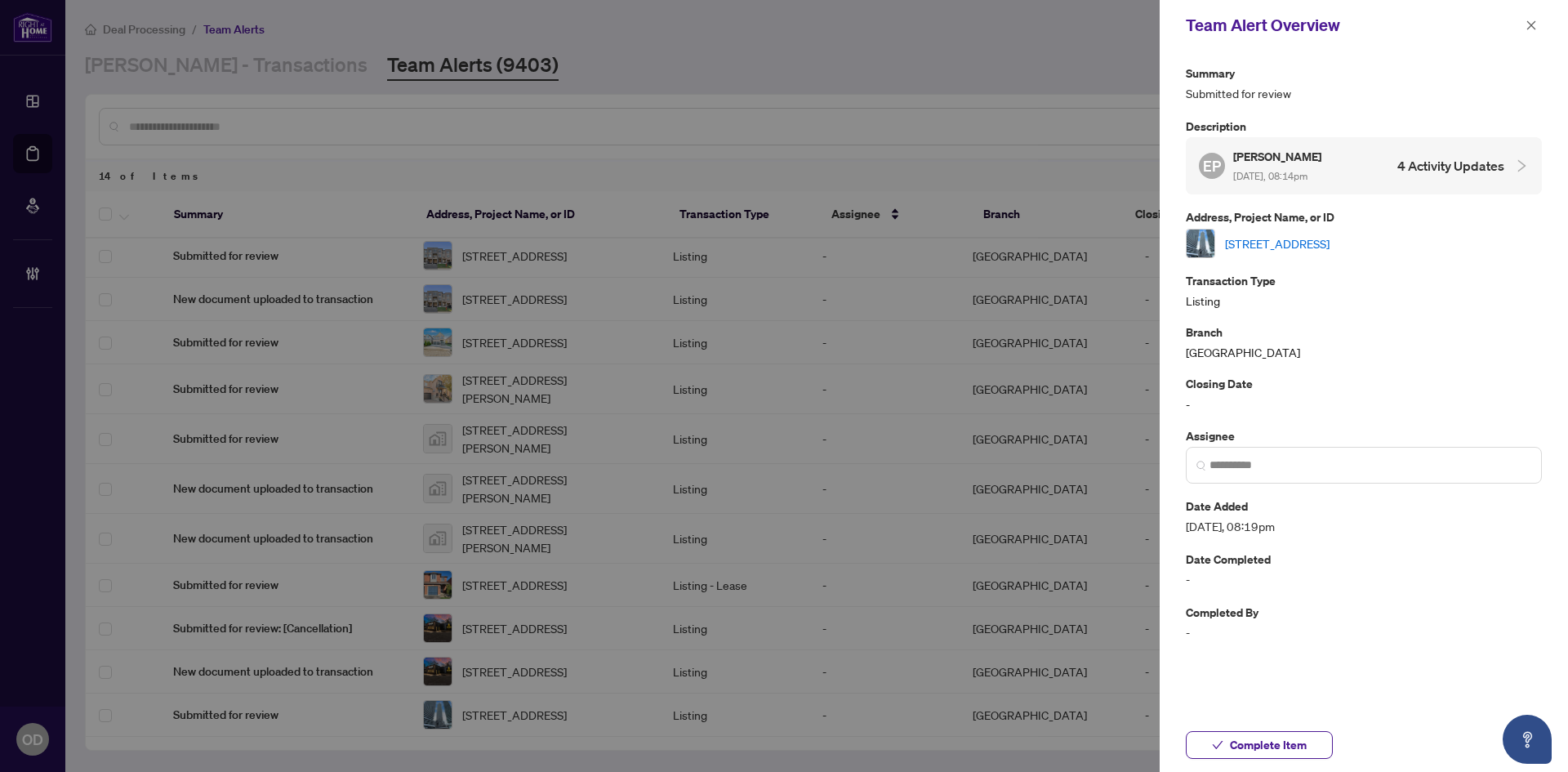
click at [1255, 256] on div "Summary Submitted for review Description EP Elena Predeina Oct/02/2025, 08:14pm…" at bounding box center [1364, 352] width 356 height 578
click at [1252, 242] on link "3415-30 Shore Breeze Dr, Toronto, Ontario M8V 0J1, Canada" at bounding box center [1278, 243] width 105 height 18
click at [1532, 24] on icon "close" at bounding box center [1532, 25] width 12 height 12
